Goal: Task Accomplishment & Management: Use online tool/utility

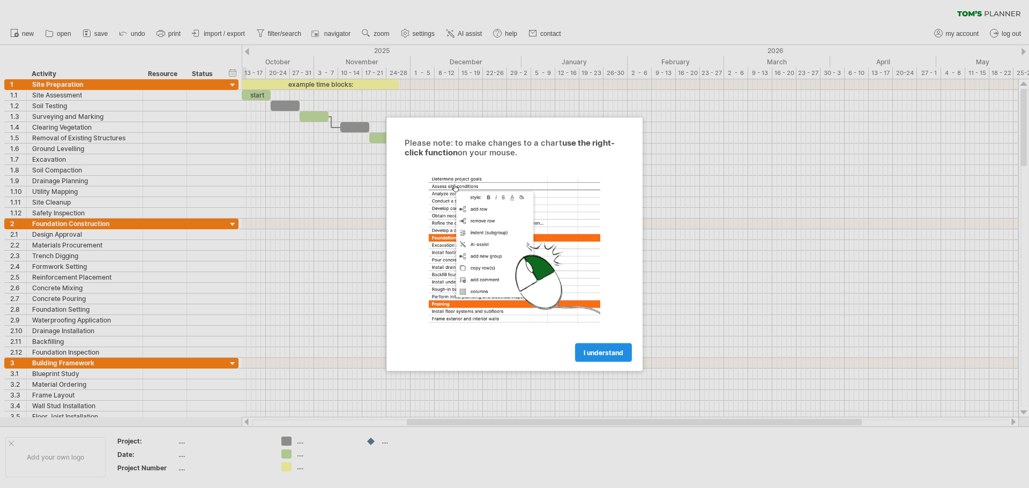
click at [601, 354] on span "I understand" at bounding box center [604, 352] width 40 height 8
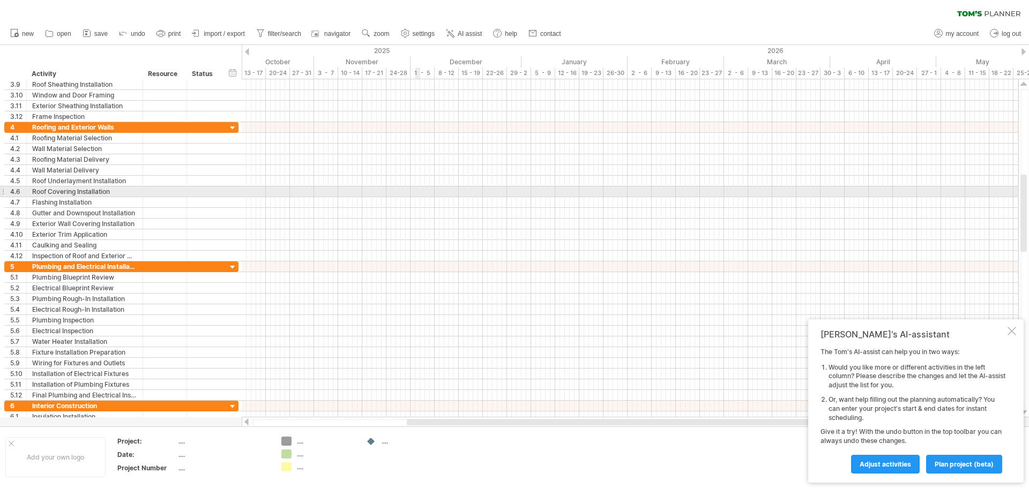
click at [415, 191] on div at bounding box center [630, 192] width 777 height 11
click at [418, 190] on div at bounding box center [630, 192] width 777 height 11
drag, startPoint x: 418, startPoint y: 190, endPoint x: 452, endPoint y: 192, distance: 34.4
click at [452, 192] on div at bounding box center [630, 192] width 777 height 11
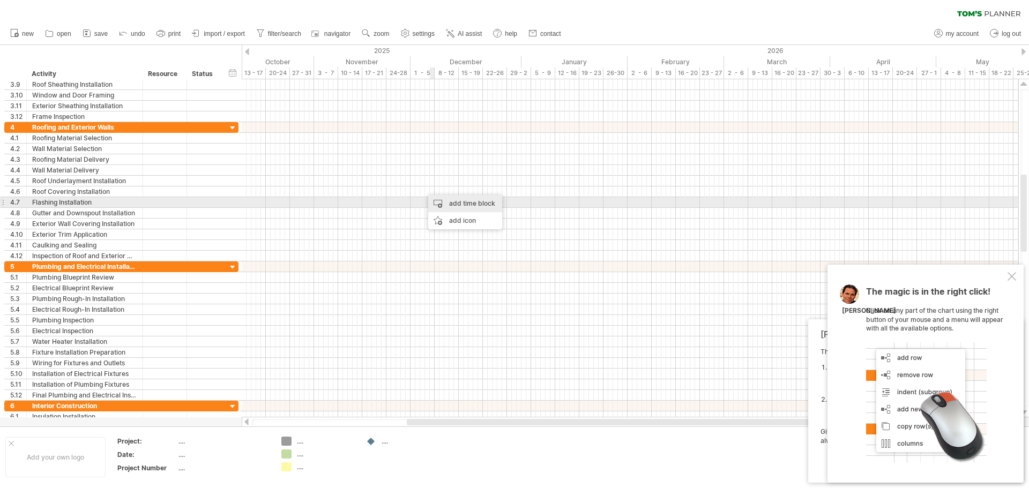
click at [441, 200] on div "add time block" at bounding box center [465, 203] width 74 height 17
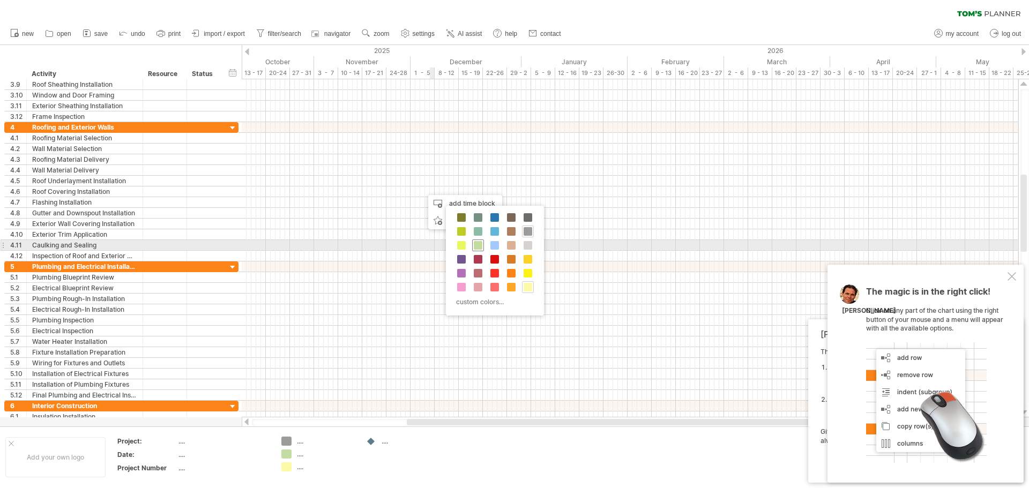
click at [477, 243] on span at bounding box center [478, 245] width 9 height 9
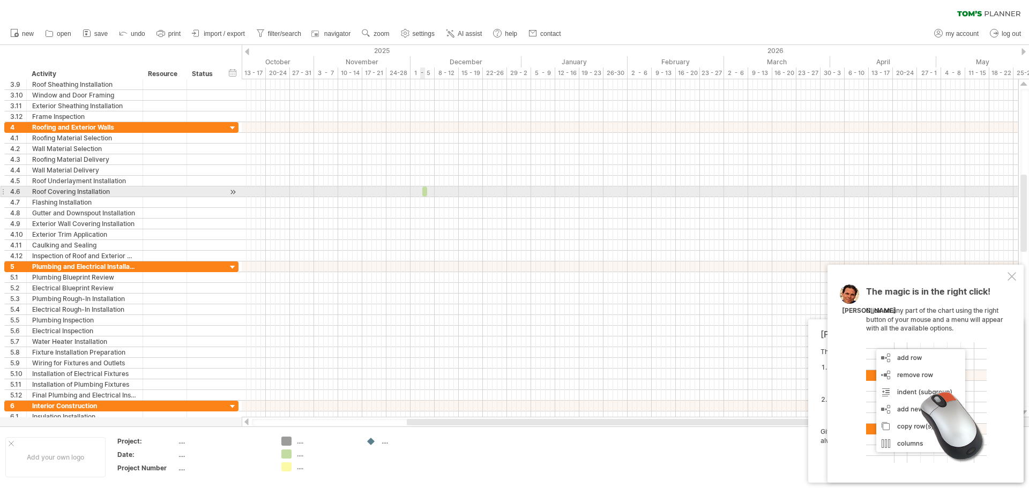
click at [426, 192] on span at bounding box center [427, 192] width 4 height 10
drag, startPoint x: 447, startPoint y: 192, endPoint x: 475, endPoint y: 192, distance: 27.9
click at [475, 192] on span at bounding box center [475, 192] width 4 height 10
